Goal: Information Seeking & Learning: Learn about a topic

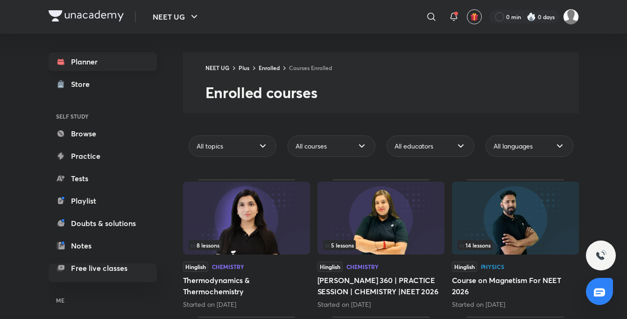
click at [124, 60] on link "Planner" at bounding box center [103, 61] width 108 height 19
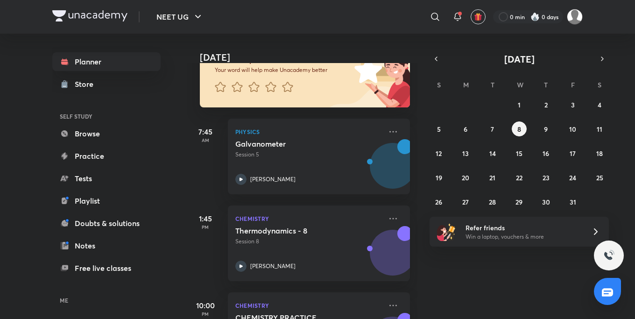
scroll to position [84, 0]
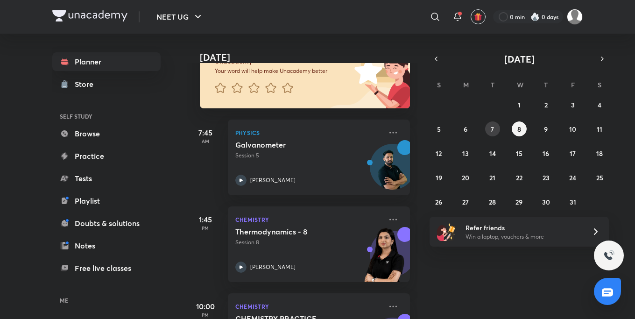
drag, startPoint x: 483, startPoint y: 131, endPoint x: 495, endPoint y: 131, distance: 12.1
click at [495, 131] on div "28 29 30 1 2 3 4 5 6 7 8 9 10 11 12 13 14 15 16 17 18 19 20 21 22 23 24 25 26 2…" at bounding box center [518, 153] width 179 height 112
click at [495, 131] on button "7" at bounding box center [492, 128] width 15 height 15
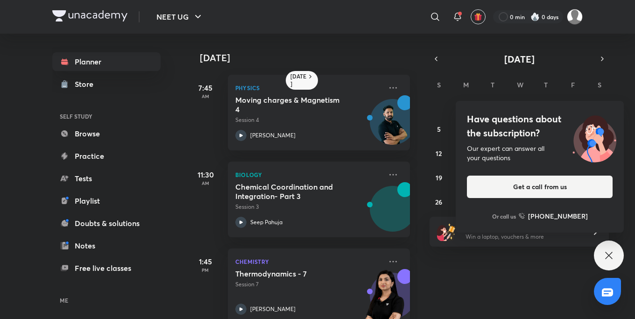
click at [598, 255] on div "Have questions about the subscription? Our expert can answer all your questions…" at bounding box center [609, 255] width 30 height 30
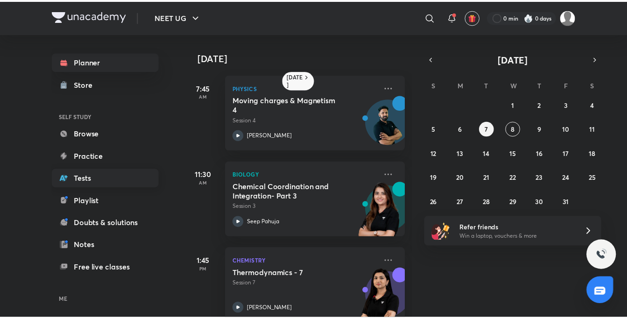
scroll to position [56, 0]
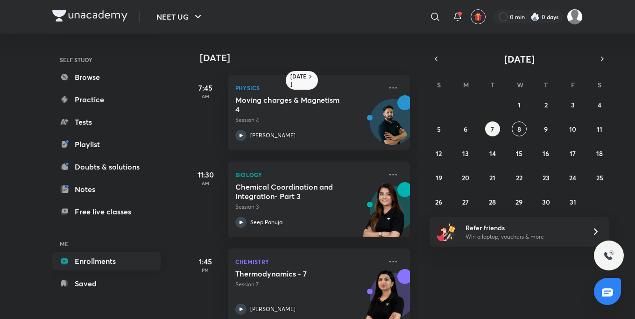
click at [106, 262] on link "Enrollments" at bounding box center [106, 261] width 108 height 19
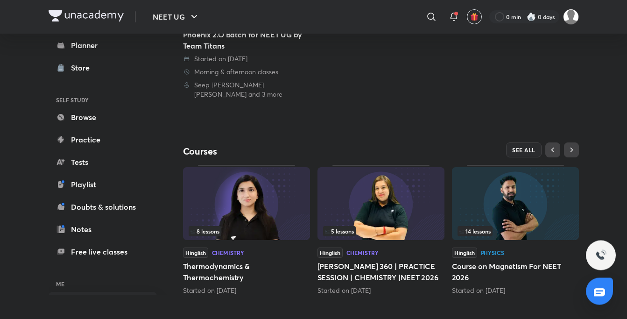
scroll to position [222, 0]
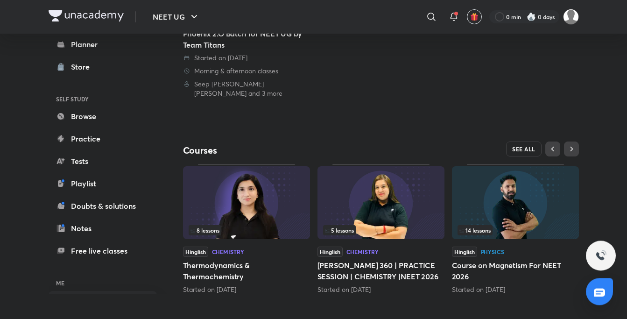
click at [520, 148] on span "SEE ALL" at bounding box center [523, 149] width 23 height 7
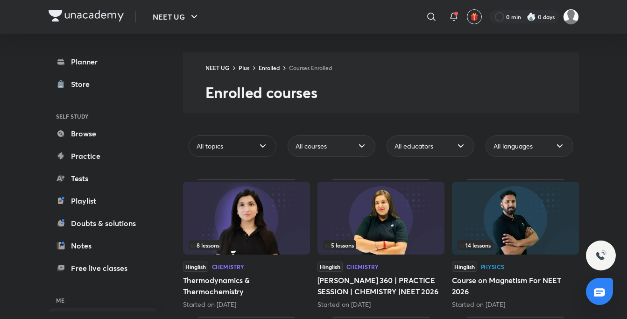
click at [252, 142] on div "All topics" at bounding box center [233, 145] width 88 height 21
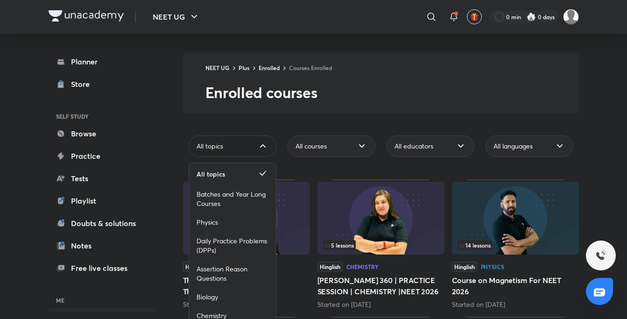
click at [250, 148] on div "All topics" at bounding box center [233, 145] width 88 height 21
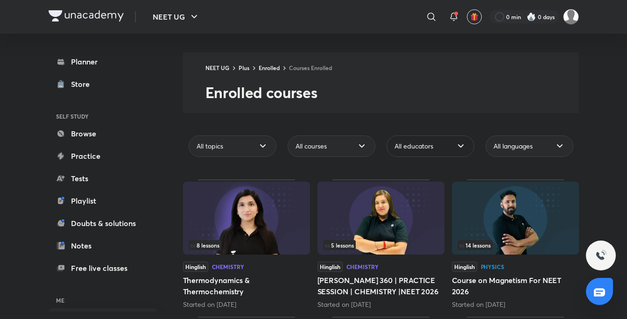
click at [412, 149] on span "All educators" at bounding box center [413, 145] width 39 height 9
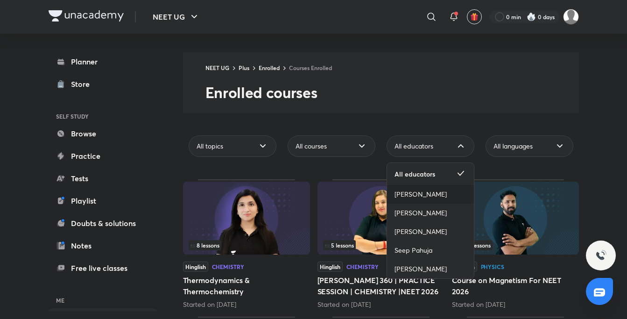
click at [417, 196] on span "[PERSON_NAME]" at bounding box center [420, 193] width 52 height 9
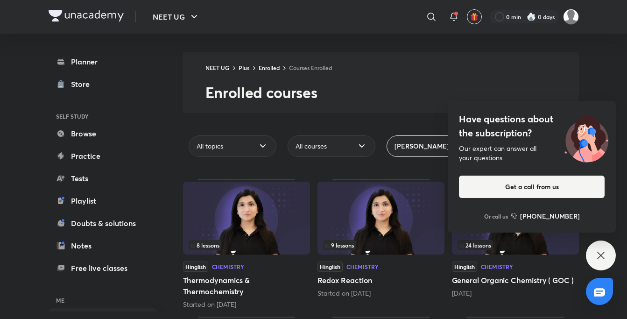
click at [601, 252] on icon at bounding box center [600, 255] width 11 height 11
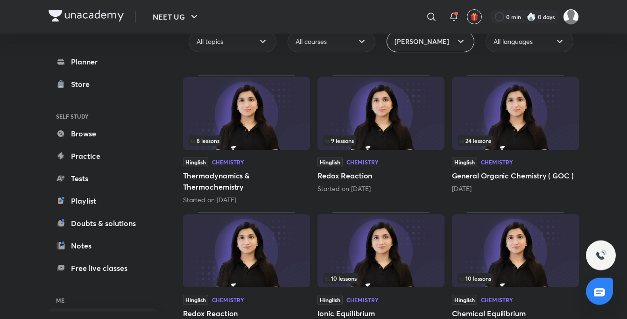
scroll to position [104, 0]
click at [430, 45] on span "[PERSON_NAME]" at bounding box center [421, 42] width 55 height 9
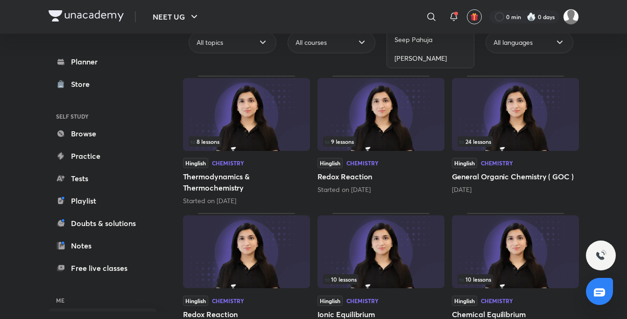
scroll to position [18, 0]
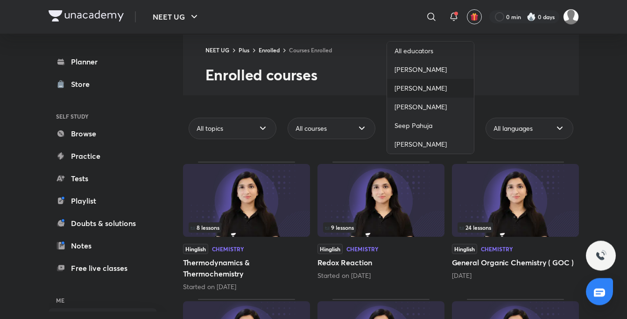
click at [426, 85] on span "[PERSON_NAME]" at bounding box center [420, 88] width 52 height 9
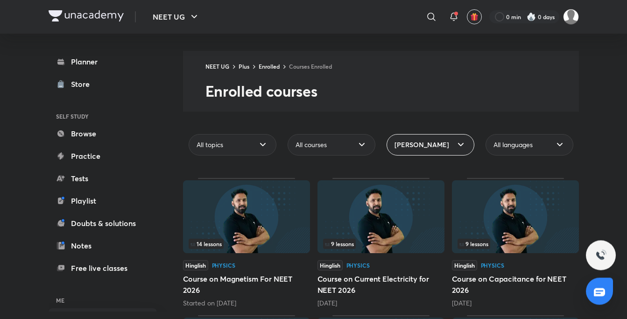
scroll to position [0, 0]
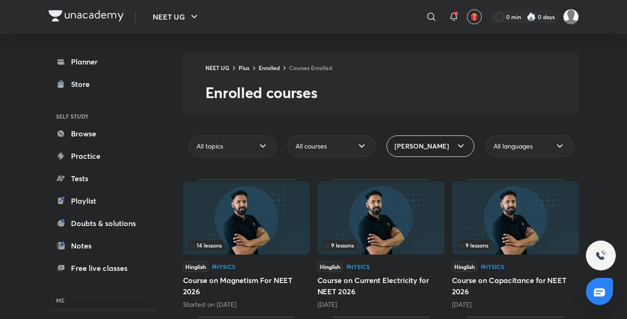
click at [438, 149] on span "[PERSON_NAME]" at bounding box center [421, 145] width 55 height 9
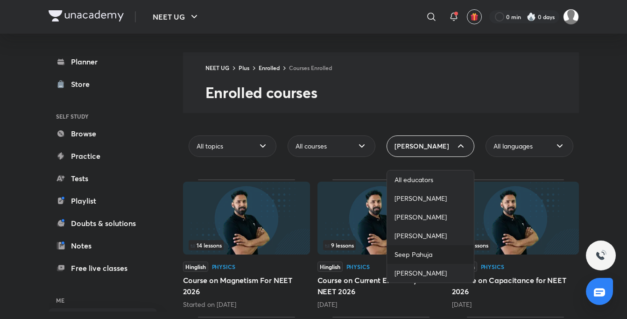
click at [419, 255] on span "Seep Pahuja" at bounding box center [413, 254] width 38 height 9
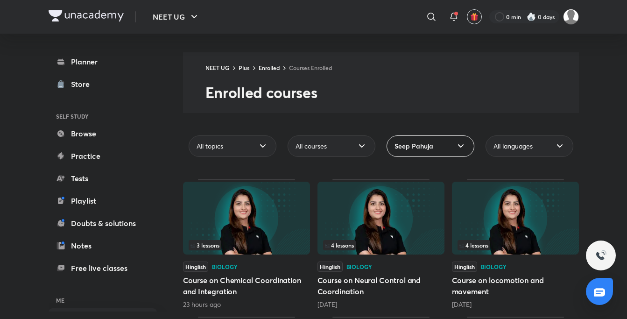
click at [444, 146] on div "Seep Pahuja" at bounding box center [430, 145] width 88 height 21
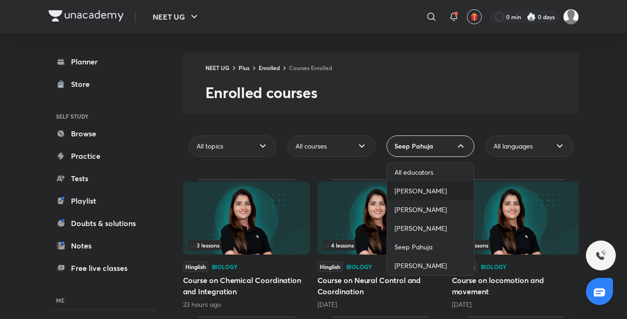
click at [436, 186] on div "[PERSON_NAME]" at bounding box center [430, 191] width 87 height 19
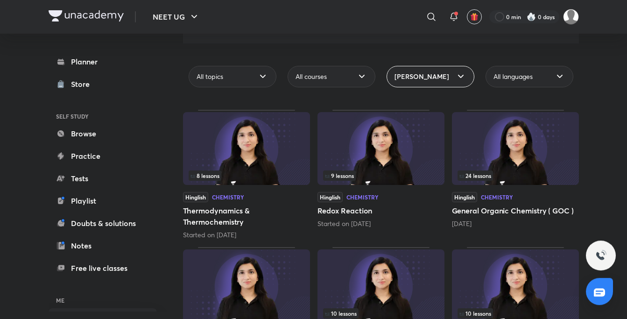
scroll to position [68, 0]
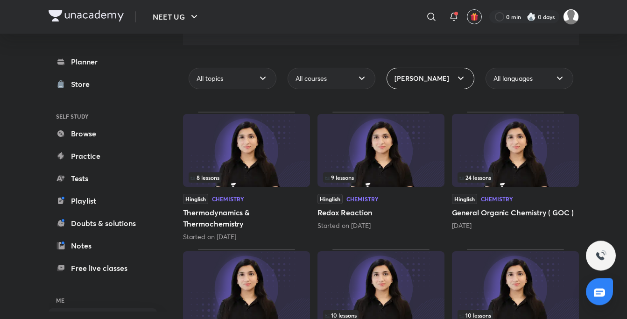
click at [435, 72] on div "[PERSON_NAME]" at bounding box center [430, 78] width 88 height 21
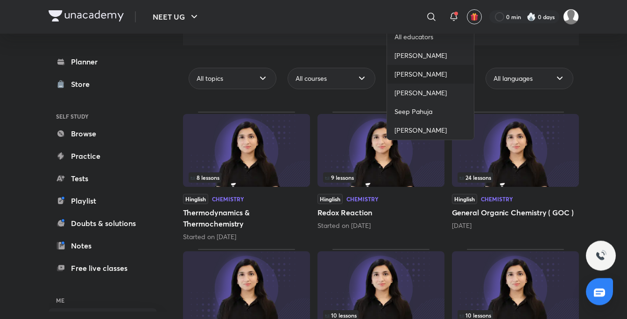
click at [425, 81] on div "[PERSON_NAME]" at bounding box center [430, 74] width 87 height 19
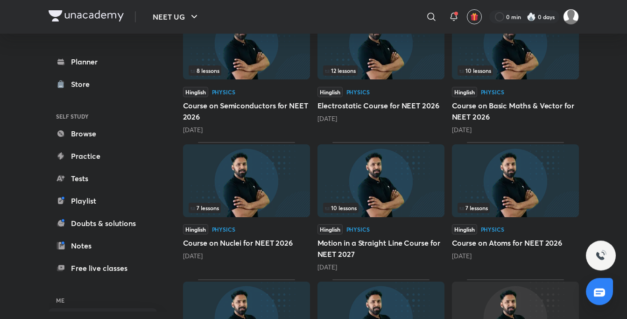
scroll to position [420, 0]
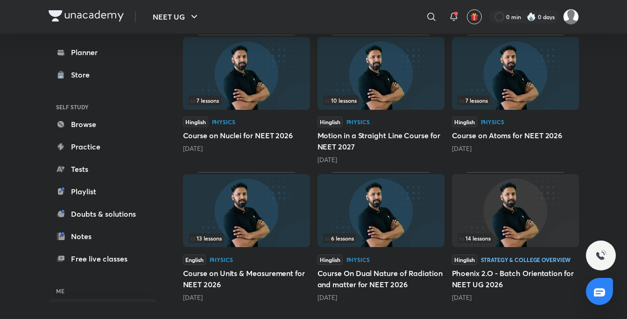
click at [490, 195] on img at bounding box center [515, 210] width 127 height 73
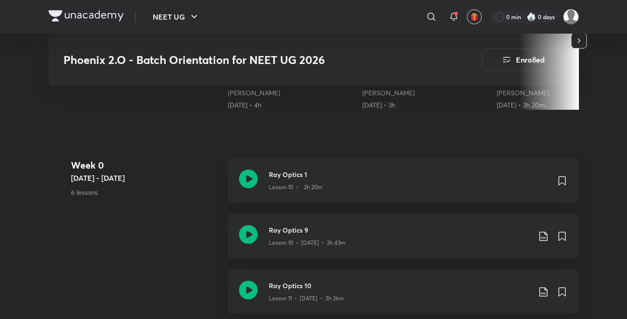
scroll to position [371, 0]
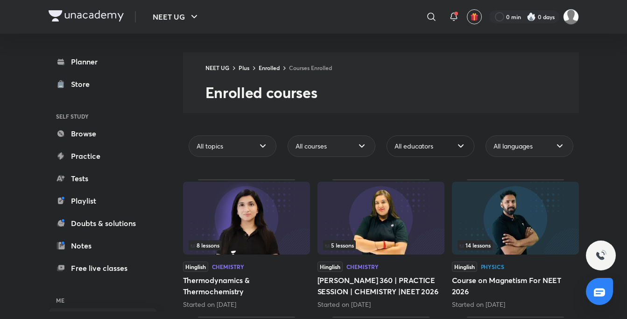
click at [428, 144] on span "All educators" at bounding box center [413, 145] width 39 height 9
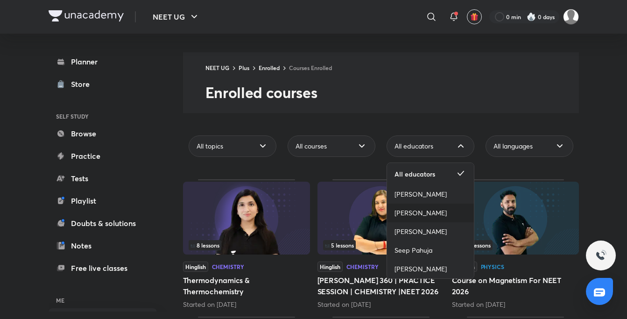
click at [423, 210] on span "[PERSON_NAME]" at bounding box center [420, 212] width 52 height 9
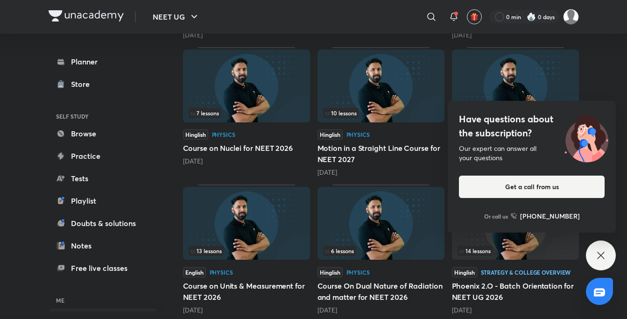
scroll to position [406, 0]
click at [593, 259] on div "Have questions about the subscription? Our expert can answer all your questions…" at bounding box center [601, 255] width 30 height 30
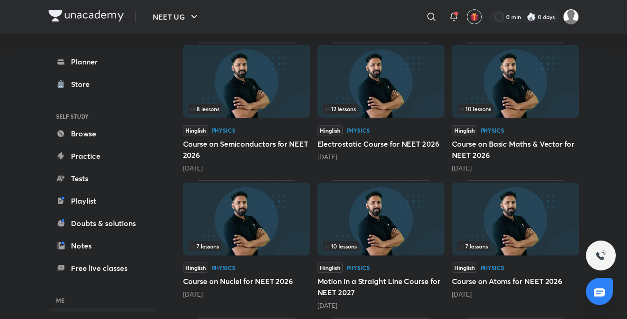
scroll to position [341, 0]
